Goal: Find specific page/section: Find specific page/section

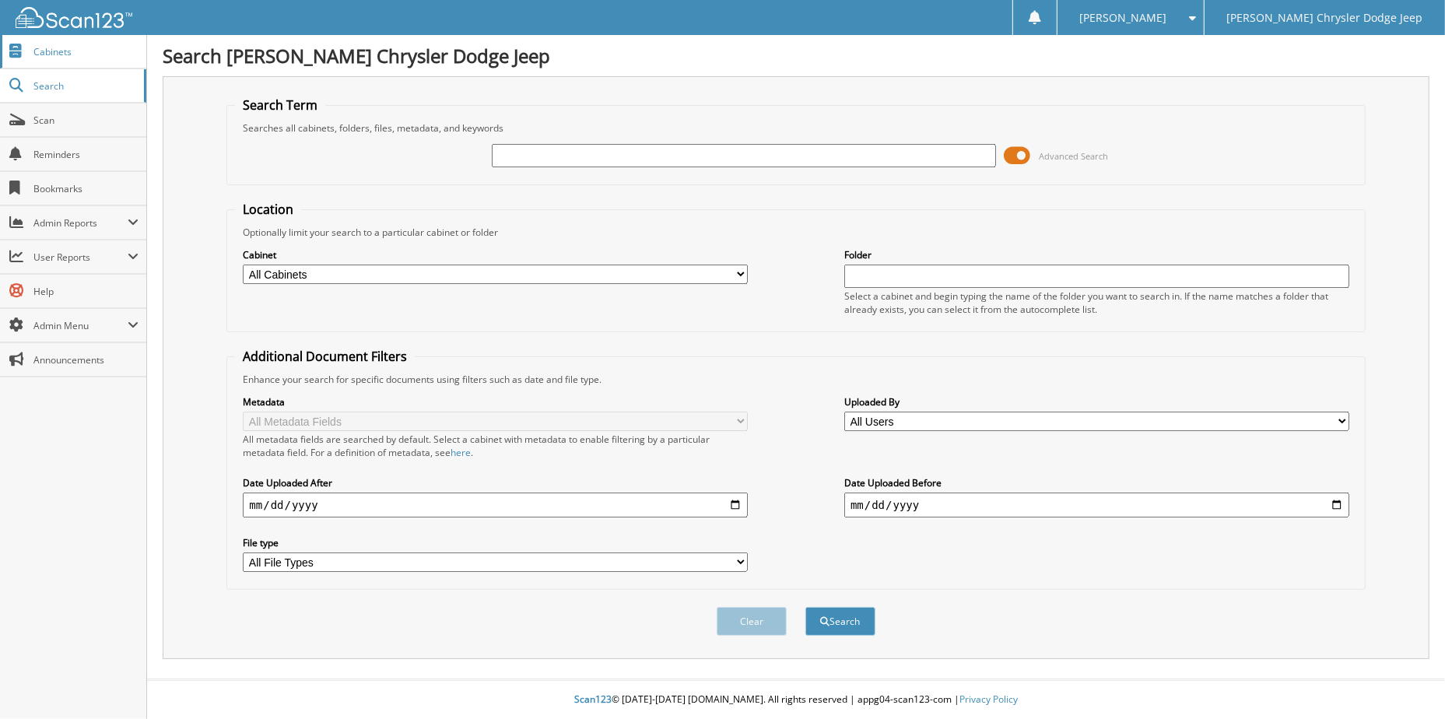
click at [60, 57] on span "Cabinets" at bounding box center [85, 51] width 105 height 13
type input "2543071"
click at [805, 607] on button "Search" at bounding box center [840, 621] width 70 height 29
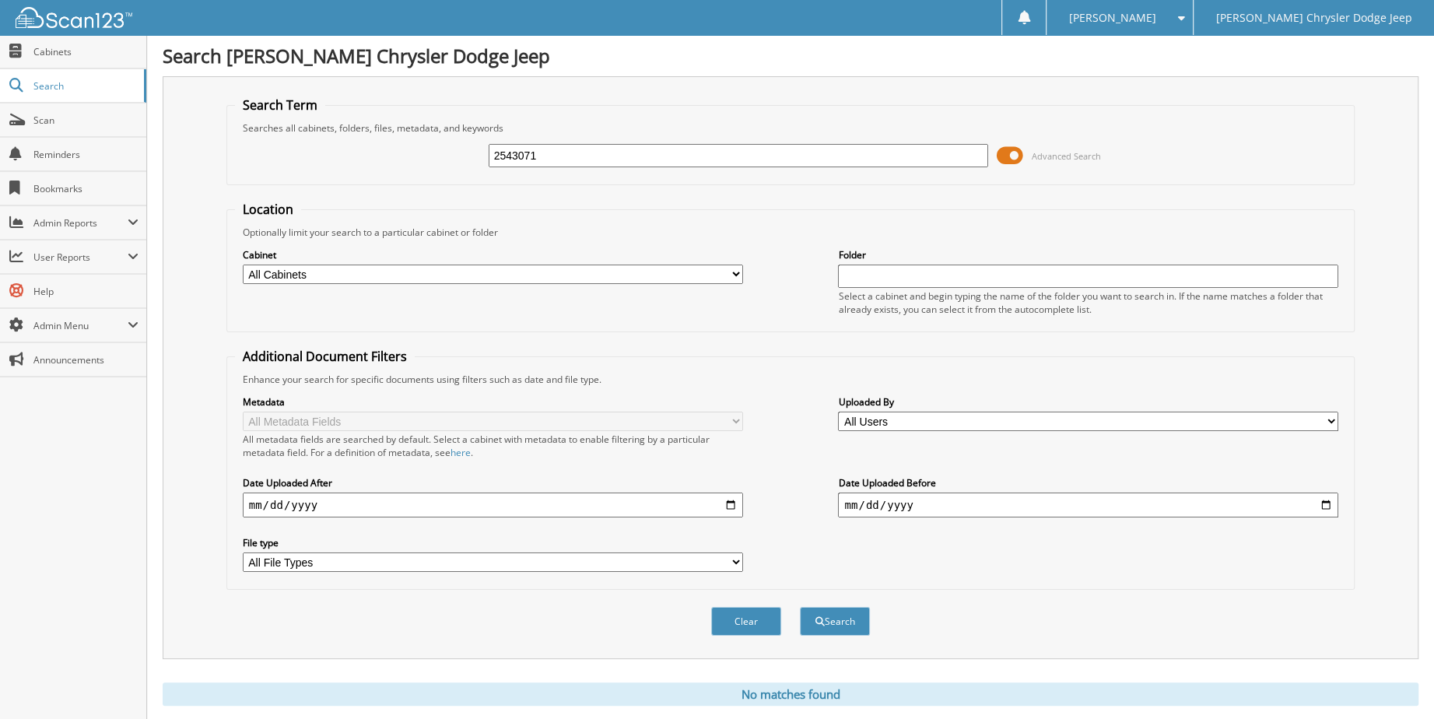
drag, startPoint x: 535, startPoint y: 156, endPoint x: 436, endPoint y: 159, distance: 98.9
click at [436, 159] on div "2543071 Advanced Search" at bounding box center [791, 156] width 1112 height 42
click at [53, 122] on span "Scan" at bounding box center [85, 120] width 105 height 13
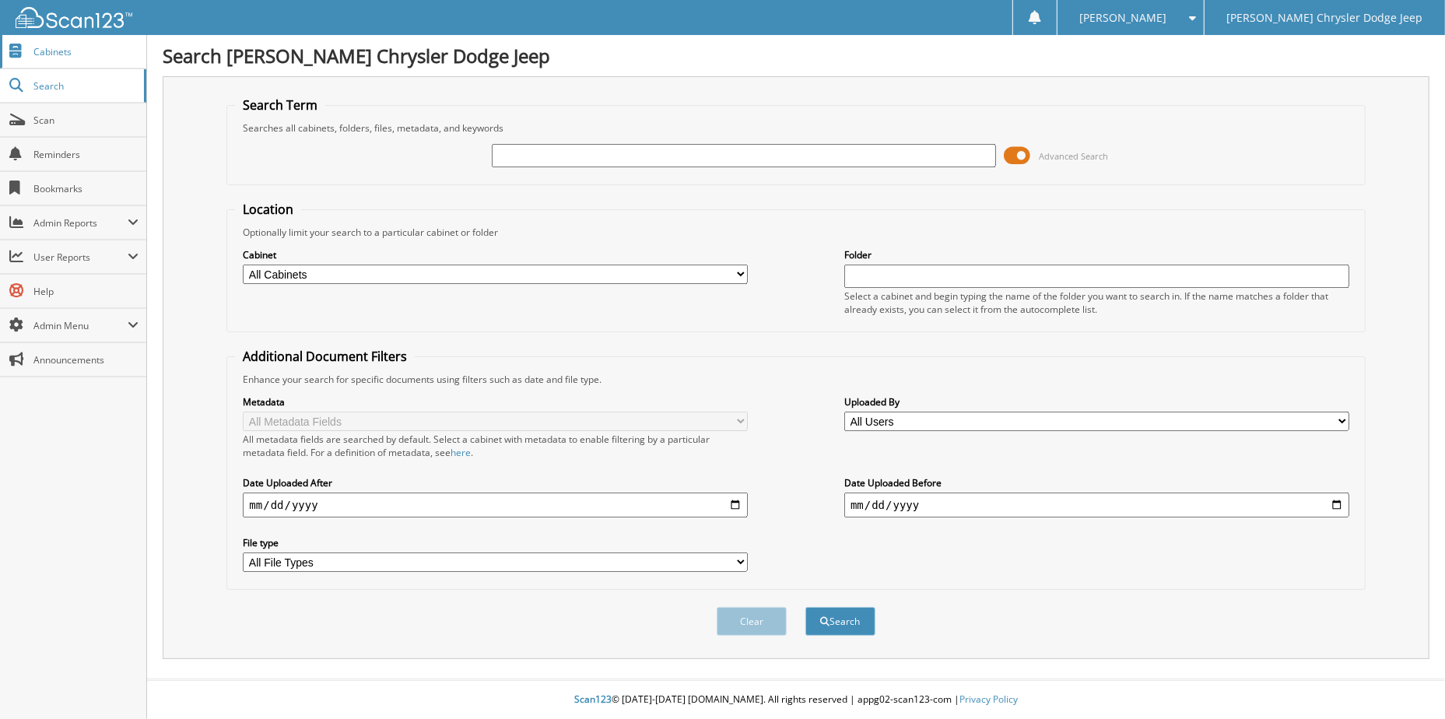
click at [53, 46] on span "Cabinets" at bounding box center [85, 51] width 105 height 13
click at [68, 52] on span "Cabinets" at bounding box center [85, 51] width 105 height 13
click at [68, 55] on span "Cabinets" at bounding box center [85, 51] width 105 height 13
